Goal: Task Accomplishment & Management: Use online tool/utility

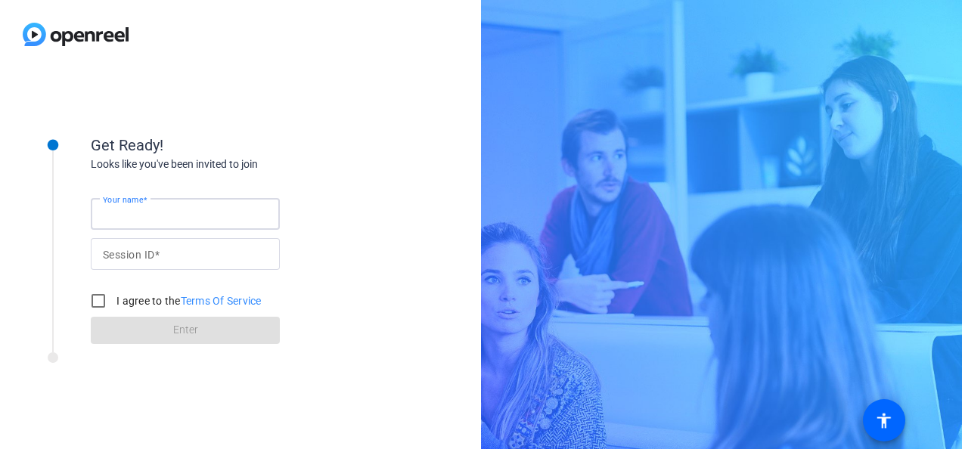
click at [213, 216] on input "Your name" at bounding box center [185, 214] width 165 height 18
click at [343, 188] on div "Your name Session ID I agree to the Terms Of Service Enter" at bounding box center [242, 258] width 303 height 172
click at [163, 217] on input "Your name" at bounding box center [185, 214] width 165 height 18
type input "Neto"
click at [159, 249] on span at bounding box center [156, 255] width 5 height 12
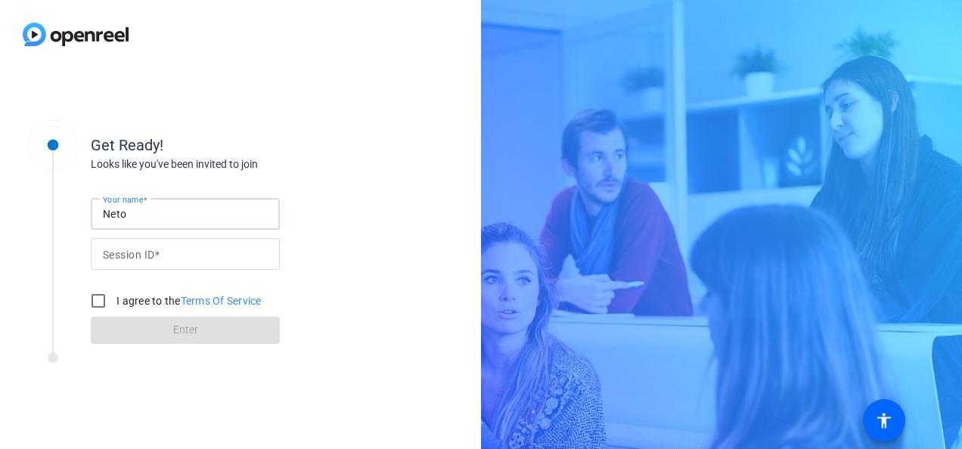
click at [159, 248] on input "Session ID" at bounding box center [185, 254] width 165 height 18
paste input "SVtb"
type input "SVtb"
click at [99, 301] on input "I agree to the Terms Of Service" at bounding box center [98, 301] width 30 height 30
checkbox input "true"
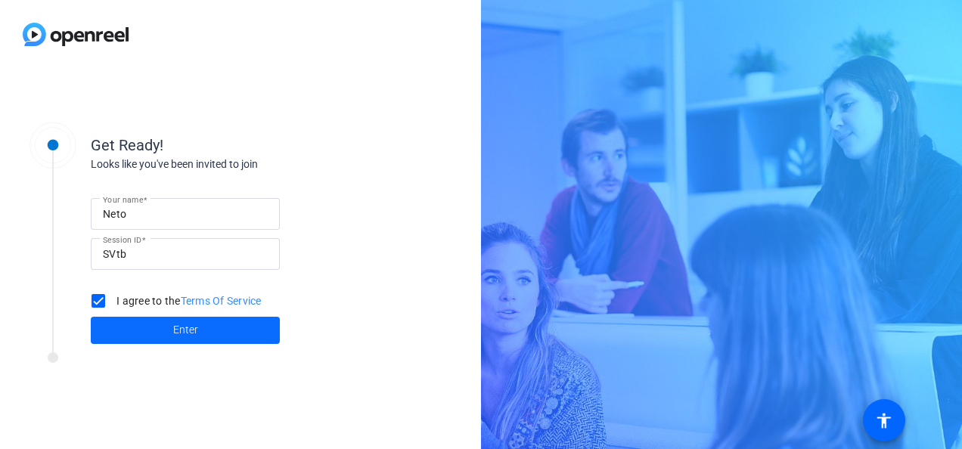
click at [129, 338] on span at bounding box center [185, 330] width 189 height 36
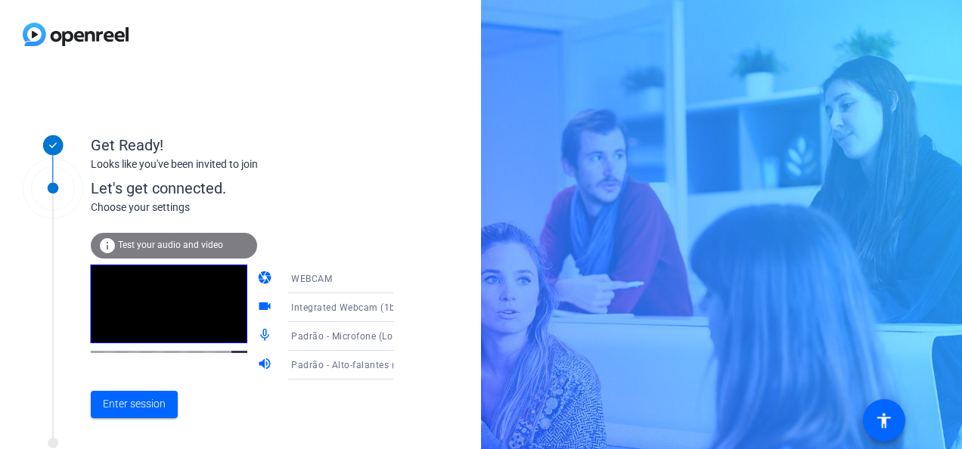
click at [166, 245] on span "Test your audio and video" at bounding box center [170, 245] width 105 height 11
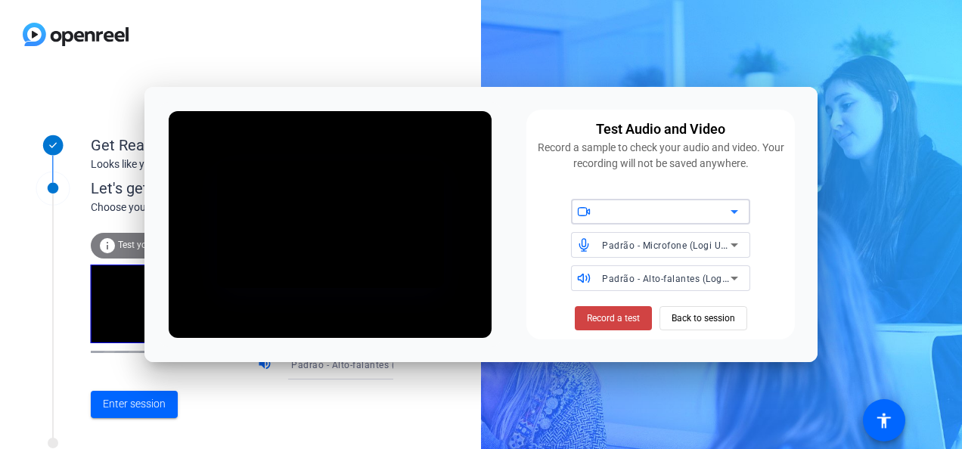
click at [738, 210] on icon at bounding box center [734, 212] width 18 height 18
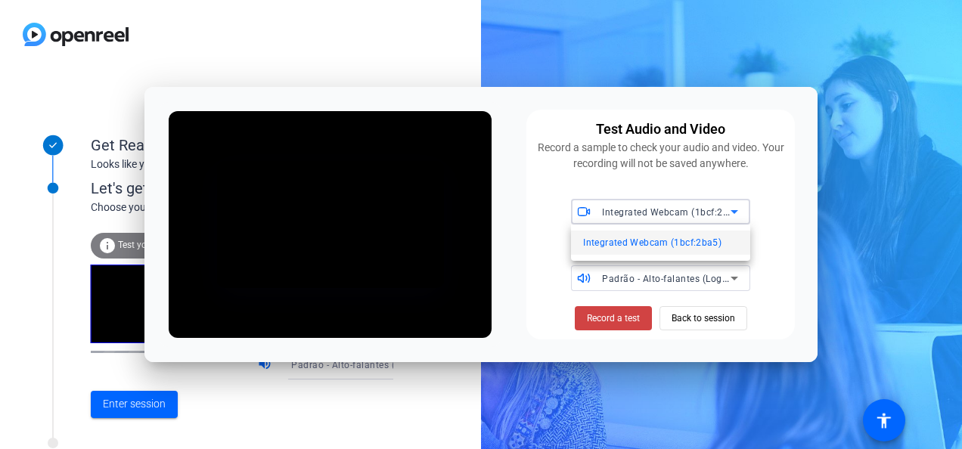
click at [738, 210] on div at bounding box center [481, 224] width 962 height 449
click at [631, 322] on span "Record a test" at bounding box center [613, 319] width 53 height 14
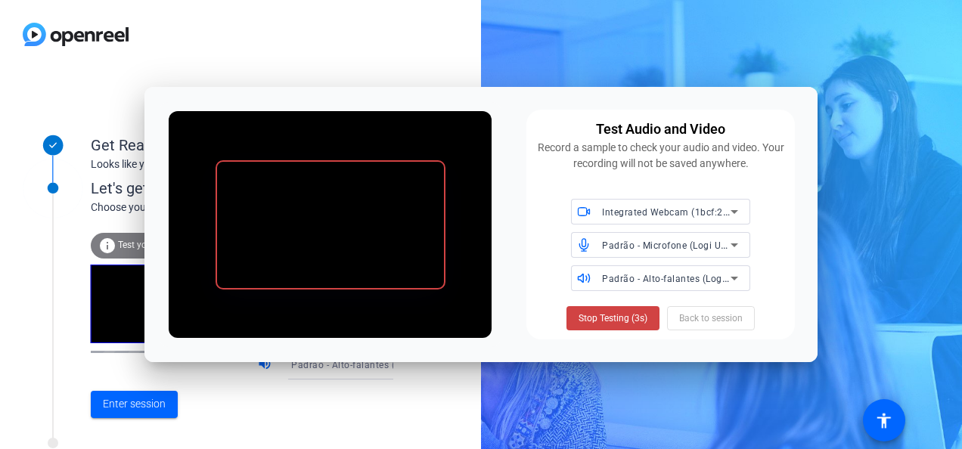
click at [631, 322] on span "Stop Testing (3s)" at bounding box center [613, 319] width 69 height 14
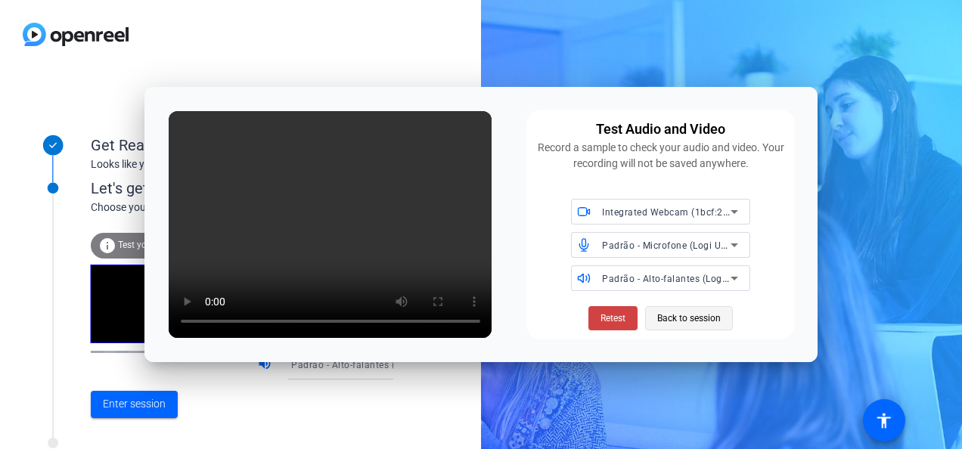
click at [704, 318] on span "Back to session" at bounding box center [689, 318] width 64 height 29
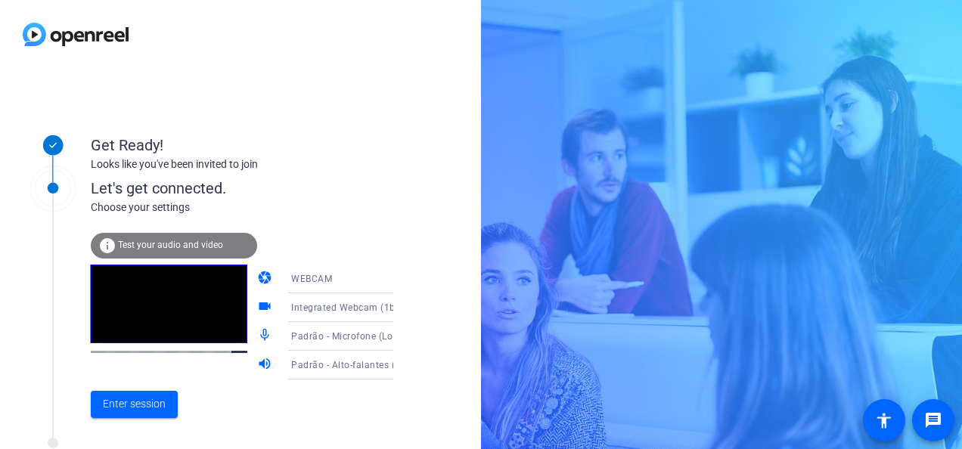
drag, startPoint x: 162, startPoint y: 356, endPoint x: 331, endPoint y: 421, distance: 181.5
click at [331, 421] on div "Enter session" at bounding box center [258, 405] width 334 height 50
click at [151, 405] on span "Enter session" at bounding box center [134, 404] width 63 height 16
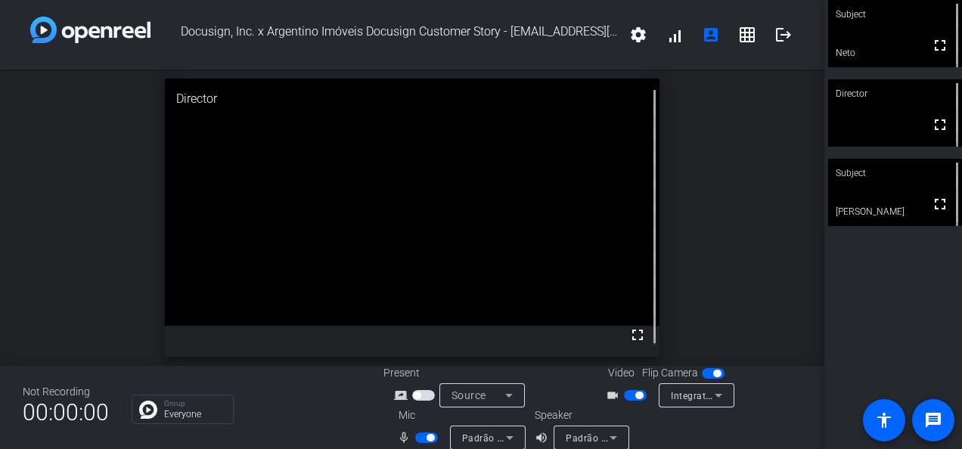
click at [416, 439] on span "button" at bounding box center [426, 438] width 23 height 11
click at [427, 440] on span "button" at bounding box center [426, 438] width 23 height 11
click at [418, 437] on span "button" at bounding box center [426, 438] width 23 height 11
click at [428, 439] on span "button" at bounding box center [426, 438] width 23 height 11
click at [419, 436] on span "button" at bounding box center [426, 438] width 23 height 11
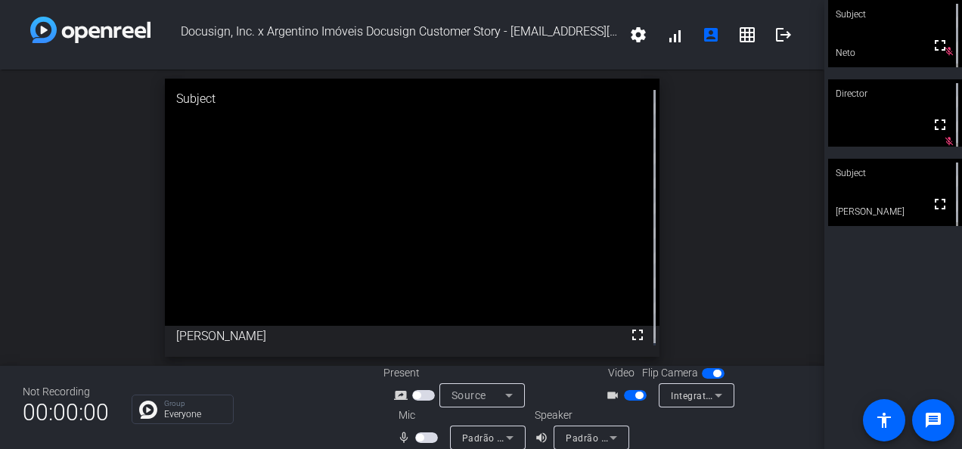
click at [427, 436] on span "button" at bounding box center [426, 438] width 23 height 11
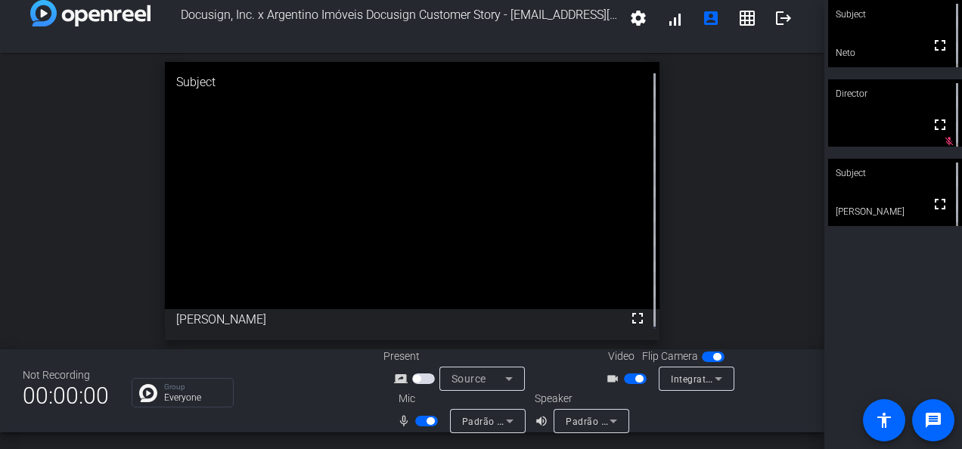
scroll to position [17, 0]
